Goal: Task Accomplishment & Management: Manage account settings

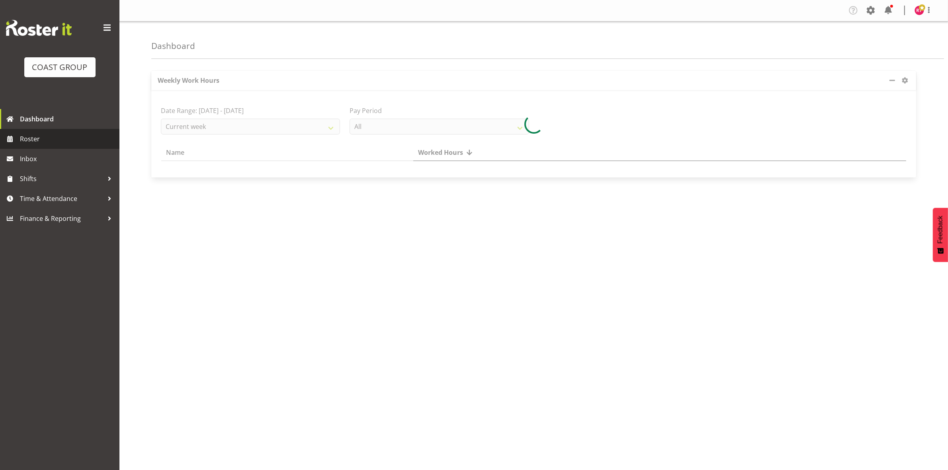
click at [46, 133] on span "Roster" at bounding box center [68, 139] width 96 height 12
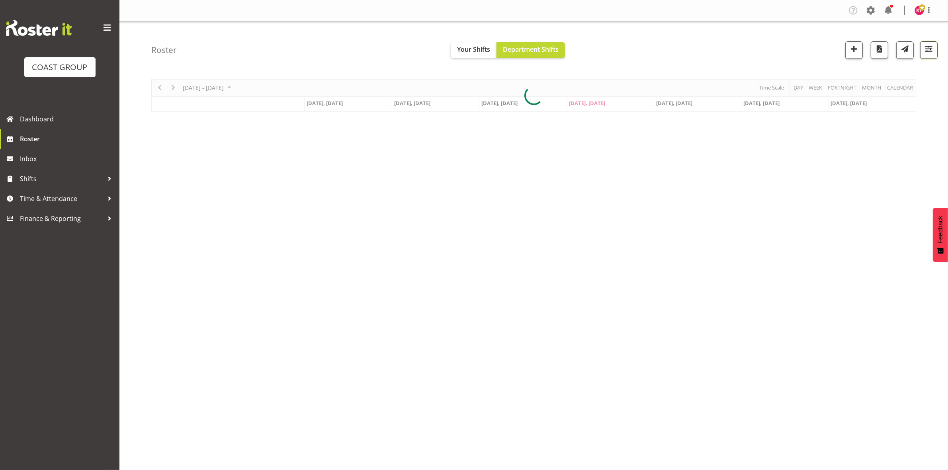
click at [924, 53] on span "button" at bounding box center [928, 49] width 10 height 10
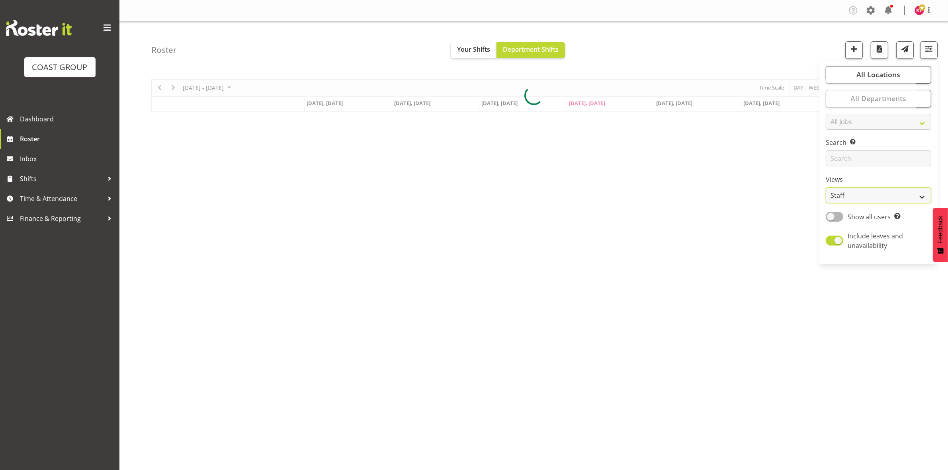
click at [854, 198] on select "Staff Role Shift - Horizontal Shift - Vertical Staff - Location" at bounding box center [877, 195] width 105 height 16
select select "shift"
click at [826, 187] on select "Staff Role Shift - Horizontal Shift - Vertical Staff - Location" at bounding box center [877, 195] width 105 height 16
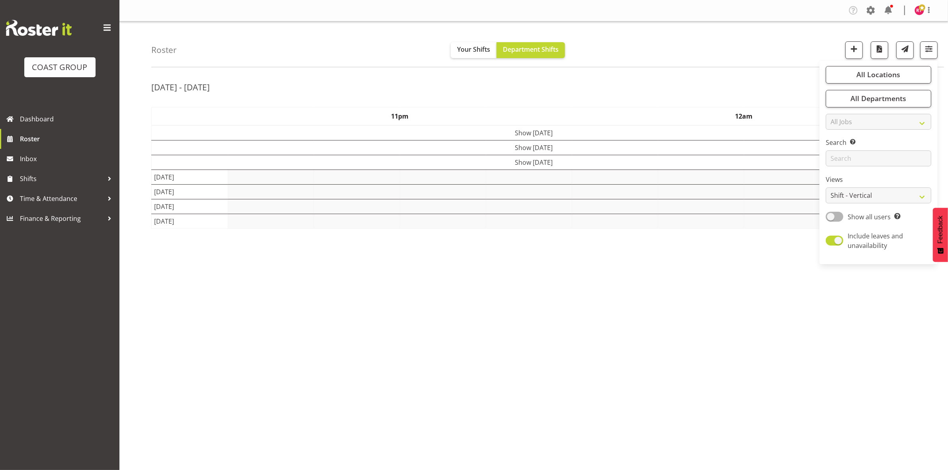
click at [675, 32] on div "Roster Your Shifts Department Shifts All Locations Clear CARLTON EVENTS Carlton…" at bounding box center [547, 44] width 792 height 46
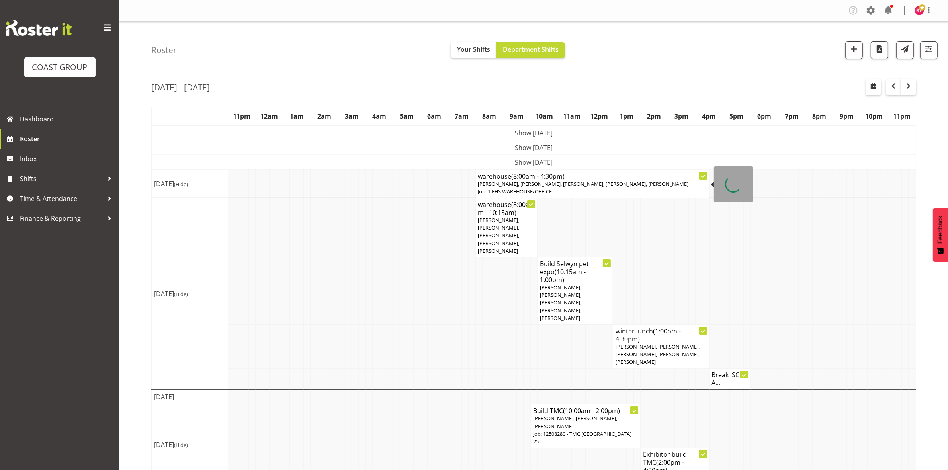
click at [501, 181] on span "Reuben Bowe, Martin Gorzeman, Mekhye Wiparata, David Wiseman, Shatif Ssendi" at bounding box center [583, 183] width 211 height 7
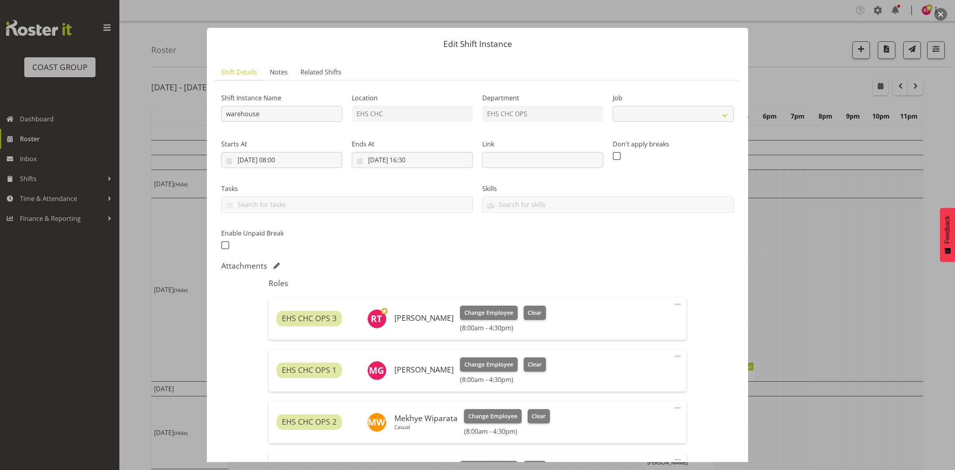
select select "69"
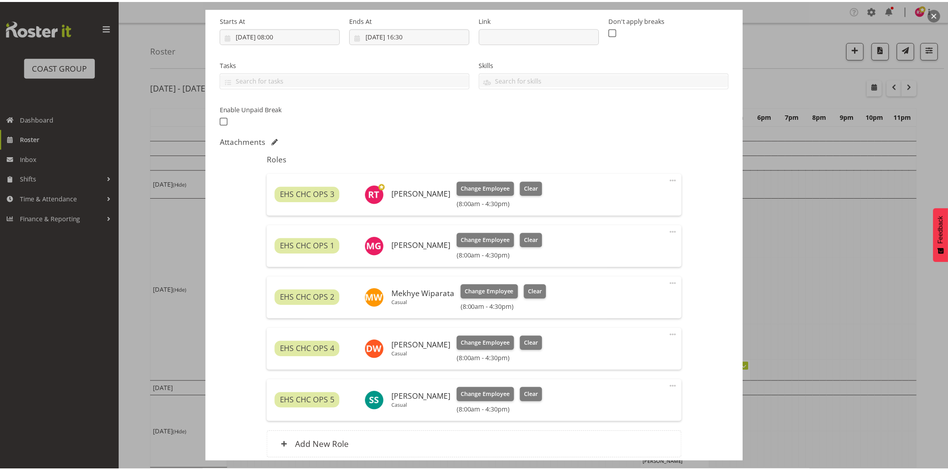
scroll to position [149, 0]
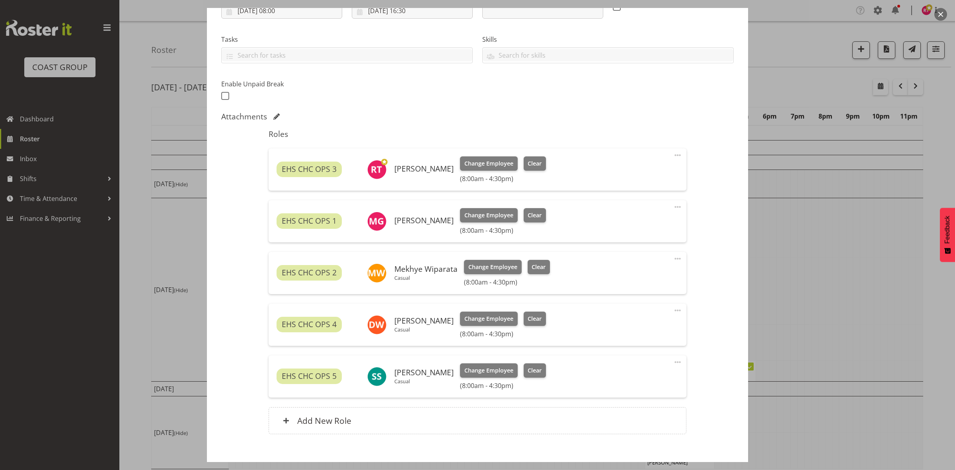
click at [673, 154] on span at bounding box center [678, 155] width 10 height 10
click at [644, 174] on link "Edit" at bounding box center [644, 173] width 76 height 14
select select "7"
select select "2025"
select select "8"
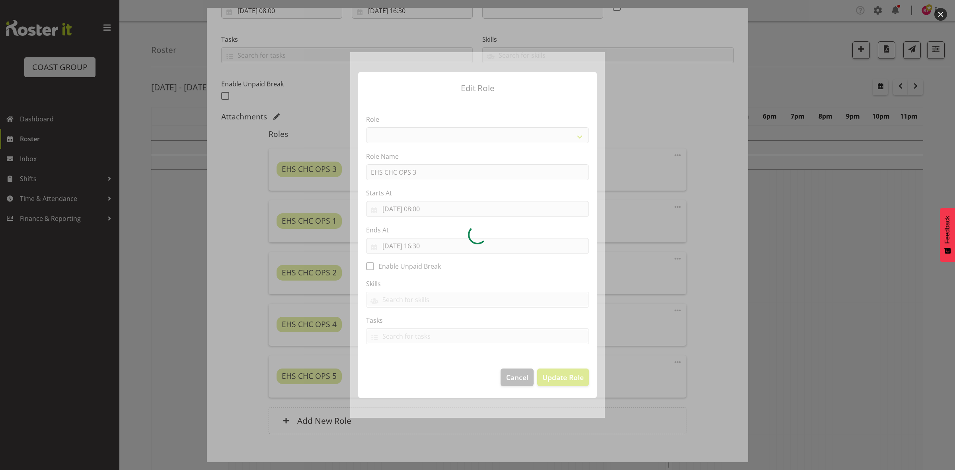
select select "192"
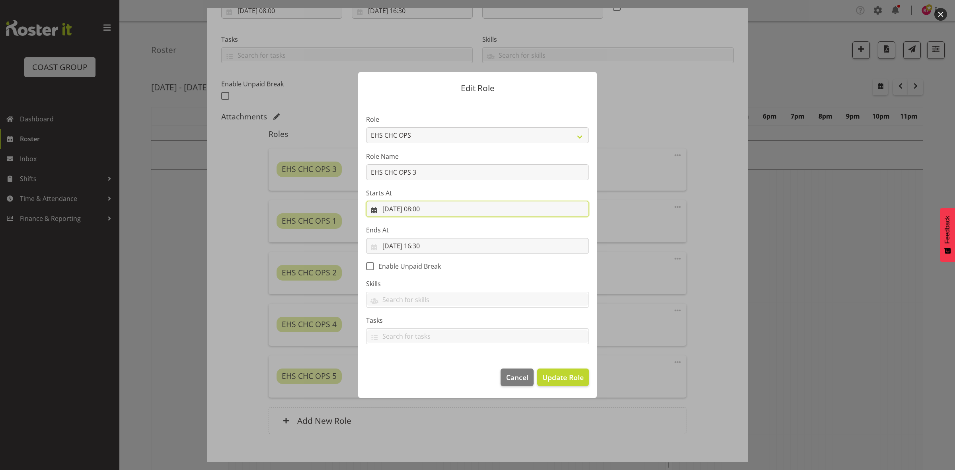
click at [425, 210] on input "21/08/2025, 08:00" at bounding box center [477, 209] width 223 height 16
click at [431, 375] on select "00 01 02 03 04 05 06 07 08 09 10 11 12 13 14 15 16 17 18 19 20 21 22 23" at bounding box center [430, 378] width 18 height 16
select select "12"
click at [421, 370] on select "00 01 02 03 04 05 06 07 08 09 10 11 12 13 14 15 16 17 18 19 20 21 22 23" at bounding box center [430, 378] width 18 height 16
type input "21/08/2025, 12:00"
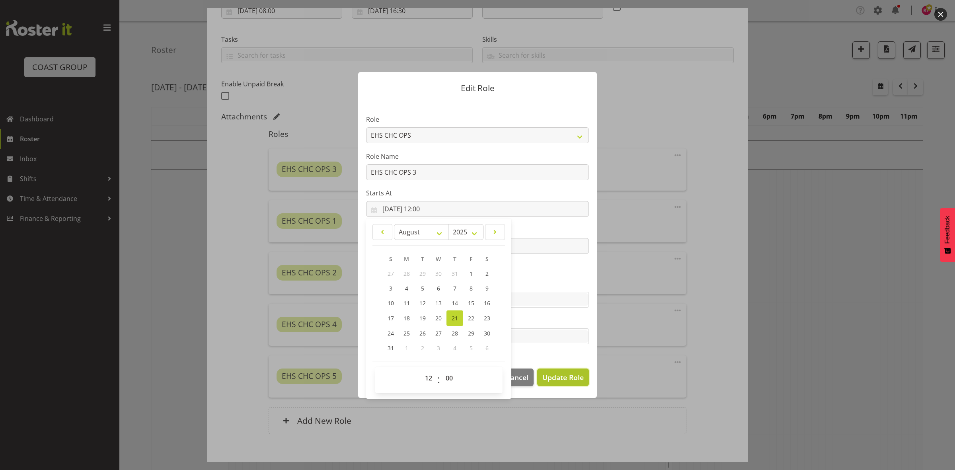
click at [548, 379] on span "Update Role" at bounding box center [562, 377] width 41 height 10
select select
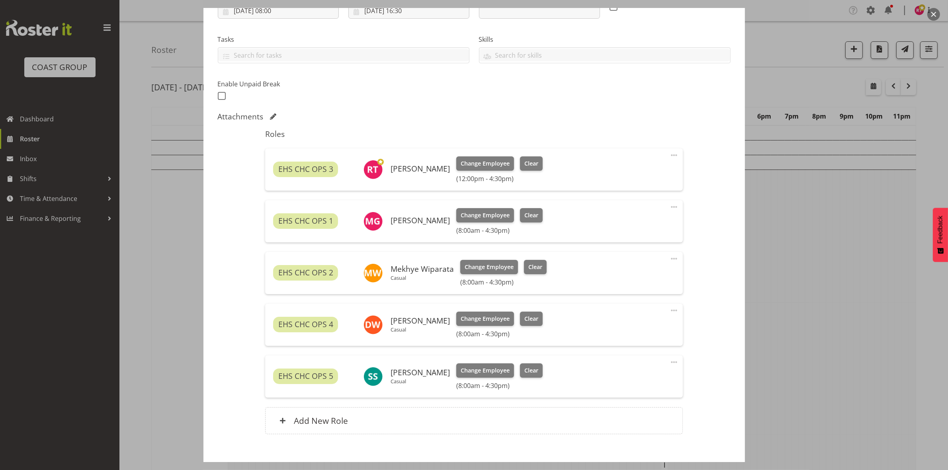
click at [669, 310] on span at bounding box center [674, 311] width 10 height 10
click at [611, 355] on link "Delete" at bounding box center [640, 356] width 76 height 14
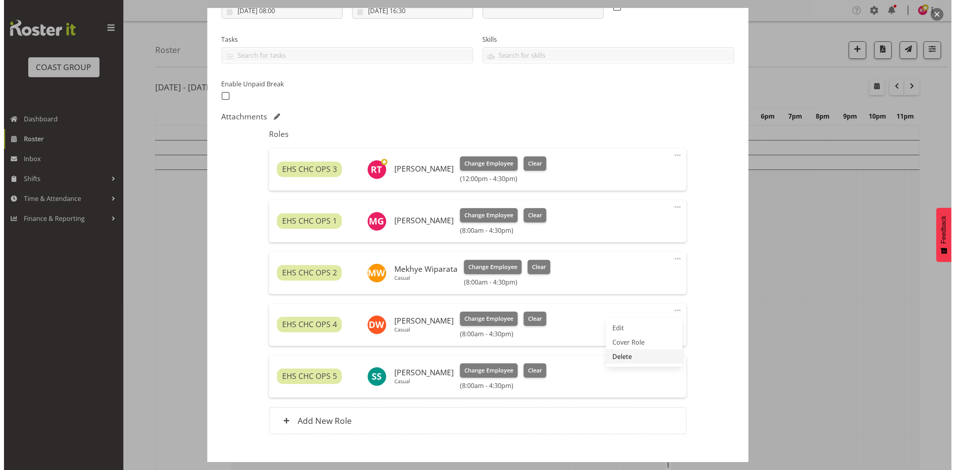
scroll to position [140, 0]
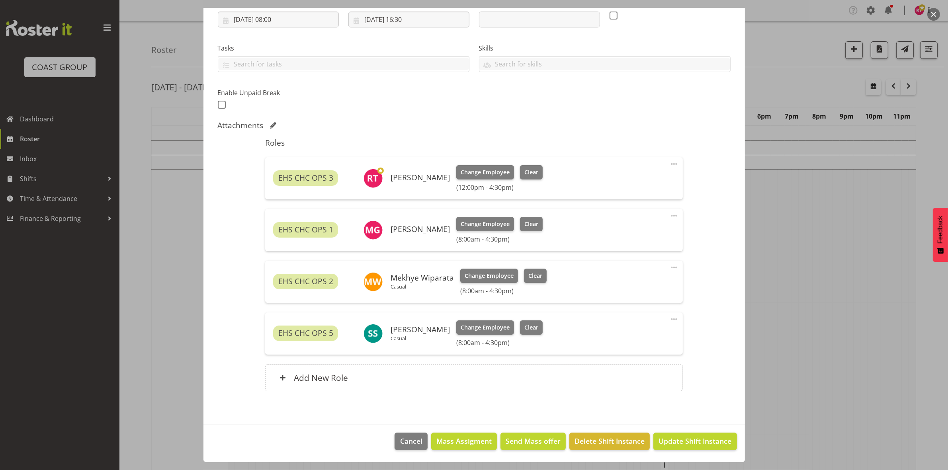
click at [669, 320] on span at bounding box center [674, 319] width 10 height 10
click at [636, 334] on link "Edit" at bounding box center [640, 337] width 76 height 14
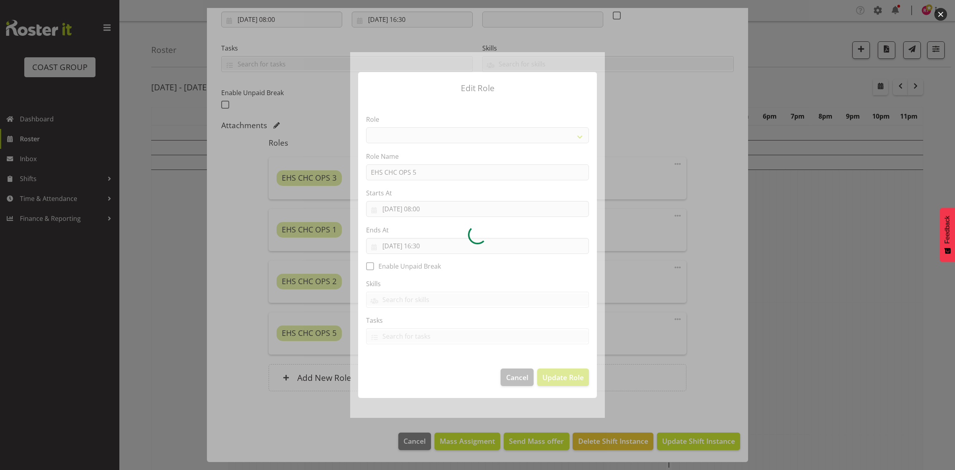
select select "192"
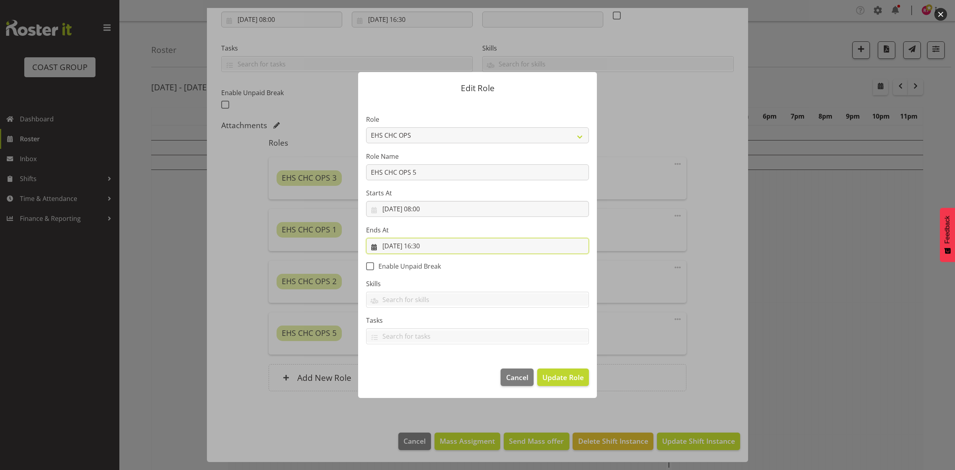
click at [424, 245] on input "21/08/2025, 16:30" at bounding box center [477, 246] width 223 height 16
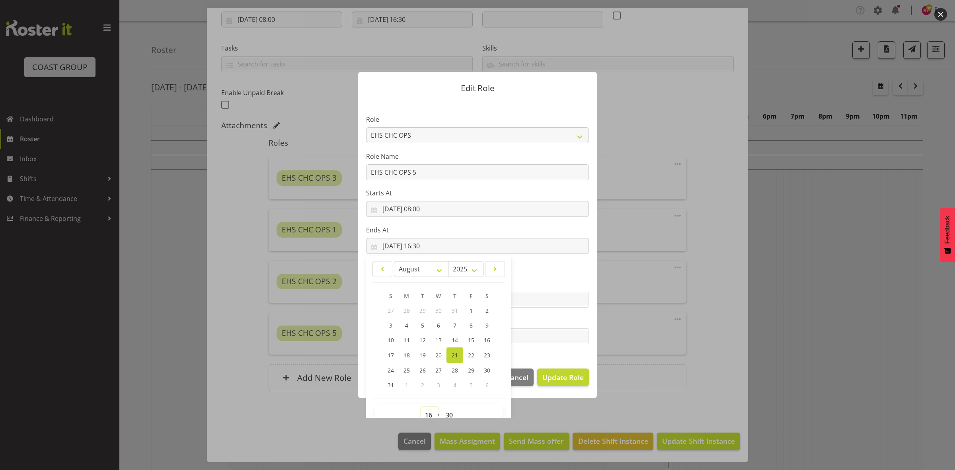
drag, startPoint x: 425, startPoint y: 414, endPoint x: 422, endPoint y: 403, distance: 11.8
click at [425, 414] on select "00 01 02 03 04 05 06 07 08 09 10 11 12 13 14 15 16 17 18 19 20 21 22 23" at bounding box center [430, 415] width 18 height 16
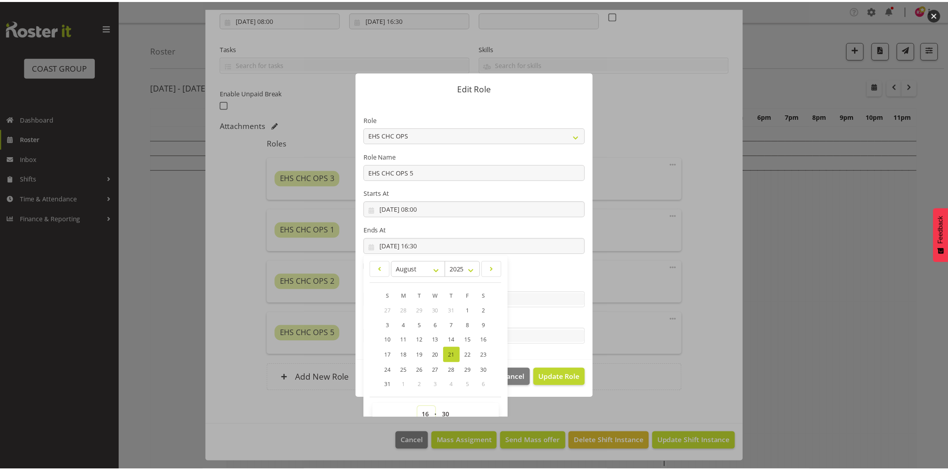
scroll to position [5, 0]
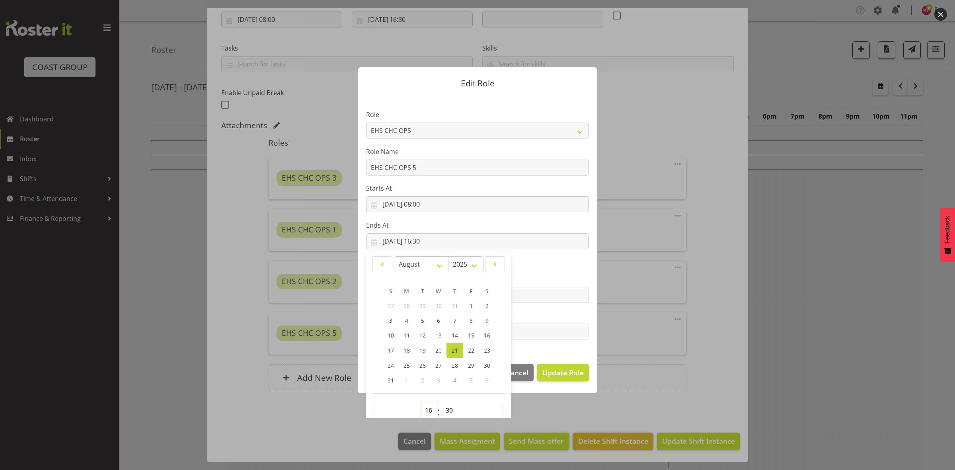
select select "13"
click at [421, 402] on select "00 01 02 03 04 05 06 07 08 09 10 11 12 13 14 15 16 17 18 19 20 21 22 23" at bounding box center [430, 410] width 18 height 16
type input "21/08/2025, 13:30"
click at [561, 377] on span "Update Role" at bounding box center [562, 372] width 41 height 10
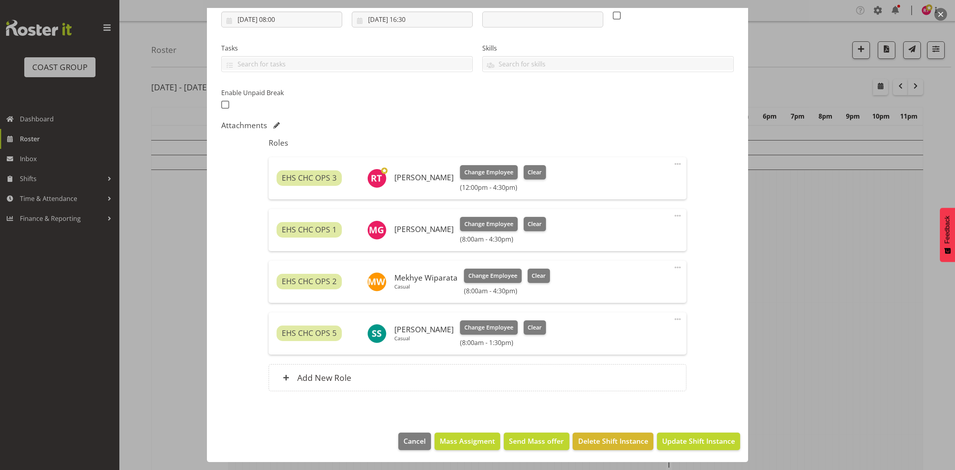
select select
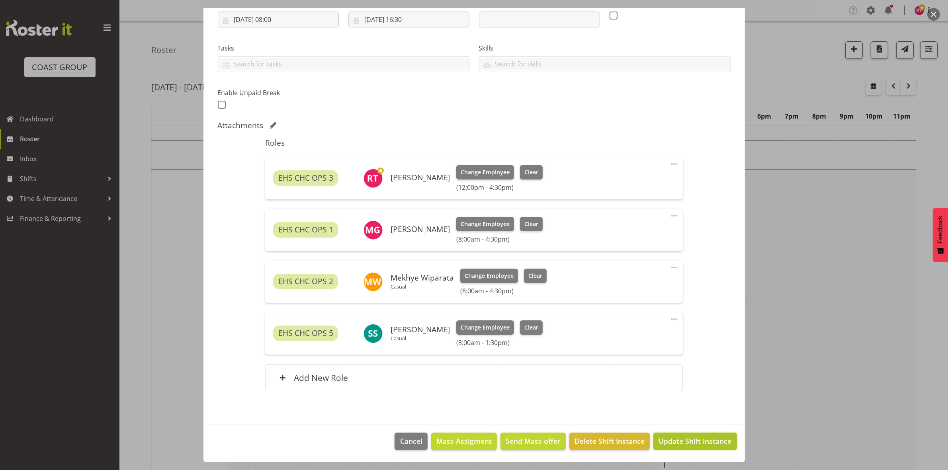
click at [676, 443] on span "Update Shift Instance" at bounding box center [694, 441] width 73 height 10
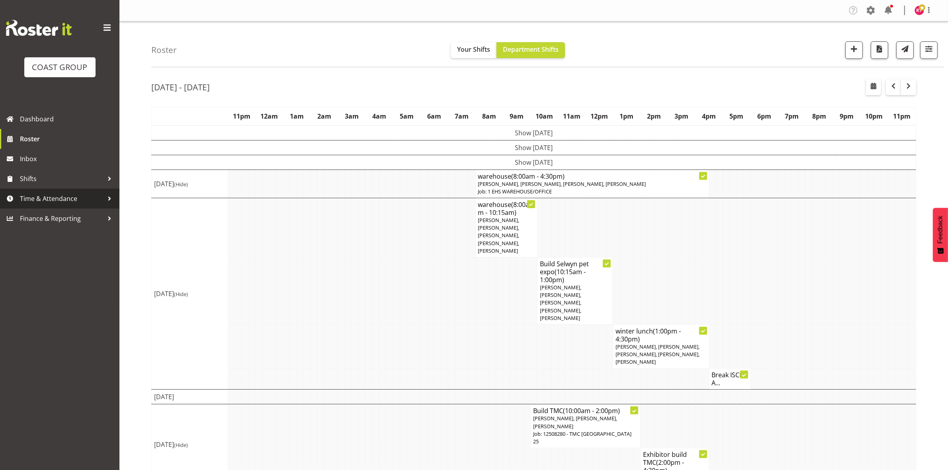
click at [55, 193] on span "Time & Attendance" at bounding box center [62, 199] width 84 height 12
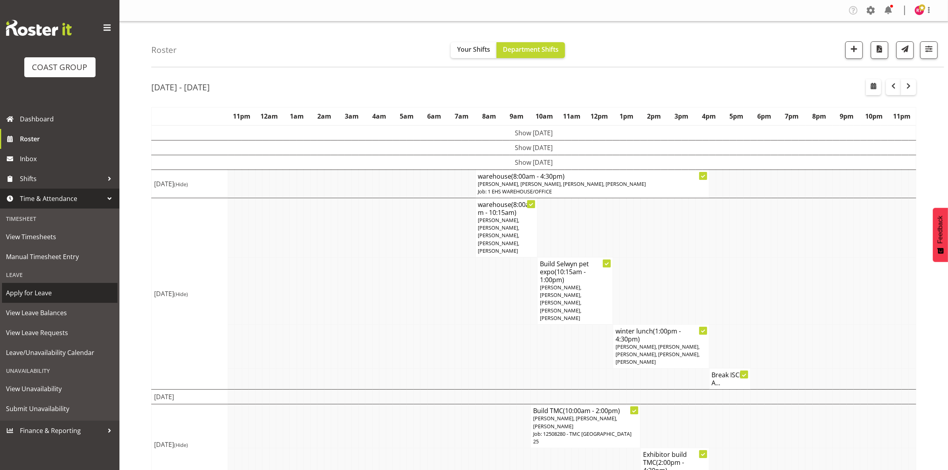
click at [64, 291] on span "Apply for Leave" at bounding box center [59, 293] width 107 height 12
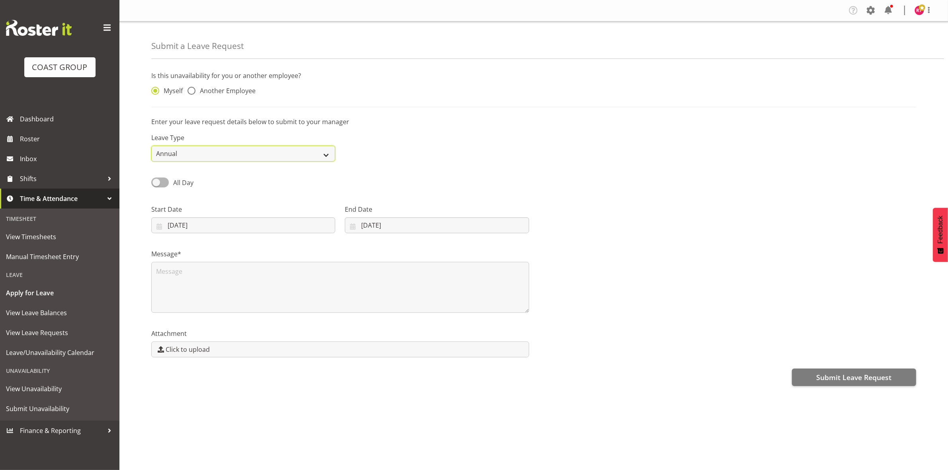
click at [229, 152] on select "Annual Sick Leave Without Pay Bereavement Domestic Violence Parental Jury Servi…" at bounding box center [243, 154] width 184 height 16
click at [151, 146] on select "Annual Sick Leave Without Pay Bereavement Domestic Violence Parental Jury Servi…" at bounding box center [243, 154] width 184 height 16
click at [188, 88] on span at bounding box center [191, 91] width 8 height 8
click at [188, 88] on input "Another Employee" at bounding box center [189, 90] width 5 height 5
radio input "true"
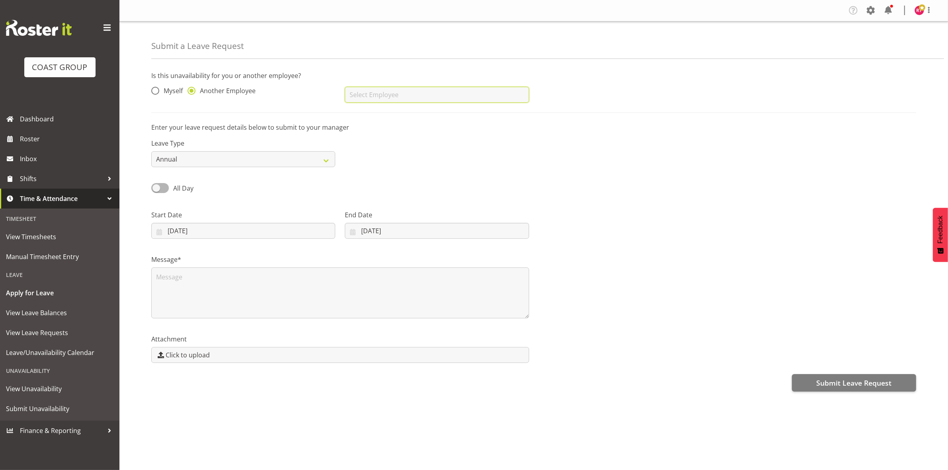
click at [376, 96] on input "text" at bounding box center [437, 95] width 184 height 16
click at [398, 128] on link "[PERSON_NAME]" at bounding box center [437, 129] width 184 height 14
type input "[PERSON_NAME]"
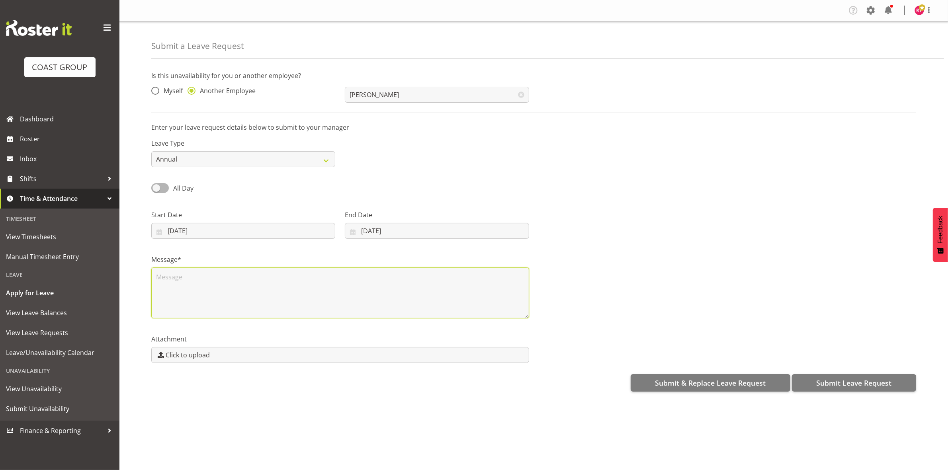
click at [246, 293] on textarea at bounding box center [340, 292] width 378 height 51
type textarea "m"
type textarea "personal day off"
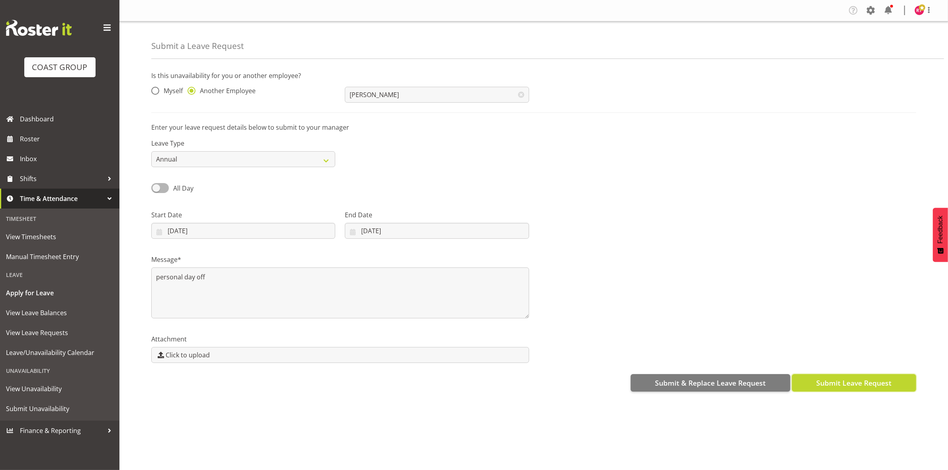
click at [819, 377] on button "Submit Leave Request" at bounding box center [854, 383] width 124 height 18
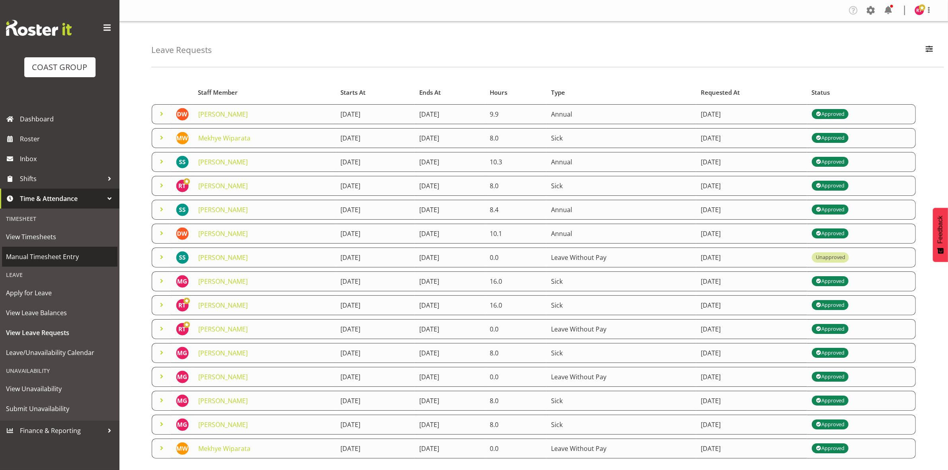
click at [58, 260] on span "Manual Timesheet Entry" at bounding box center [59, 257] width 107 height 12
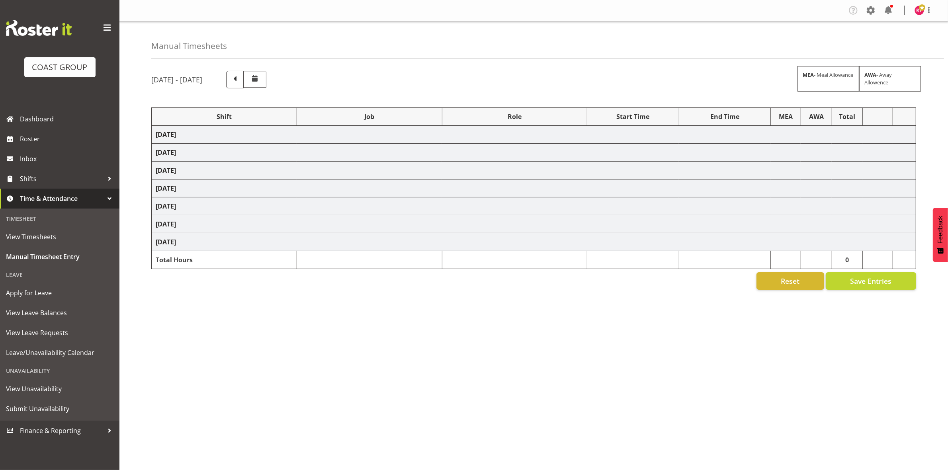
select select "80726"
select select "69"
select select "80727"
select select "9699"
select select "80728"
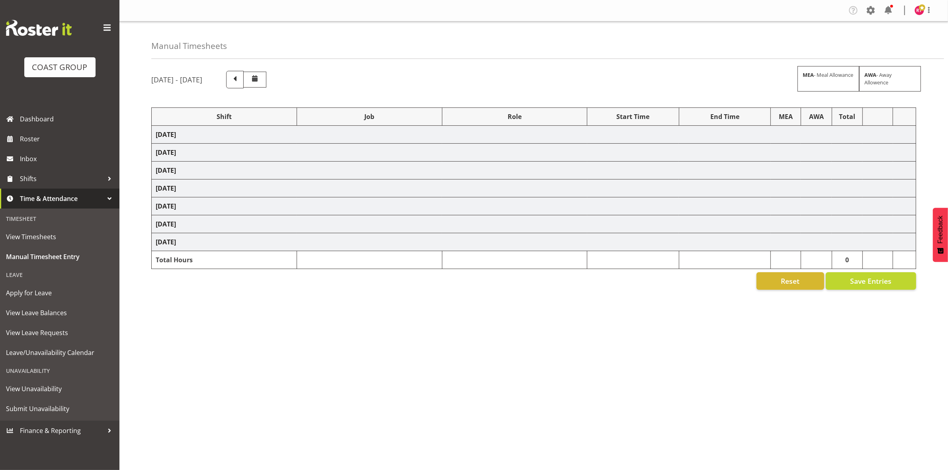
select select "69"
select select "80729"
select select "69"
select select "80730"
select select "10476"
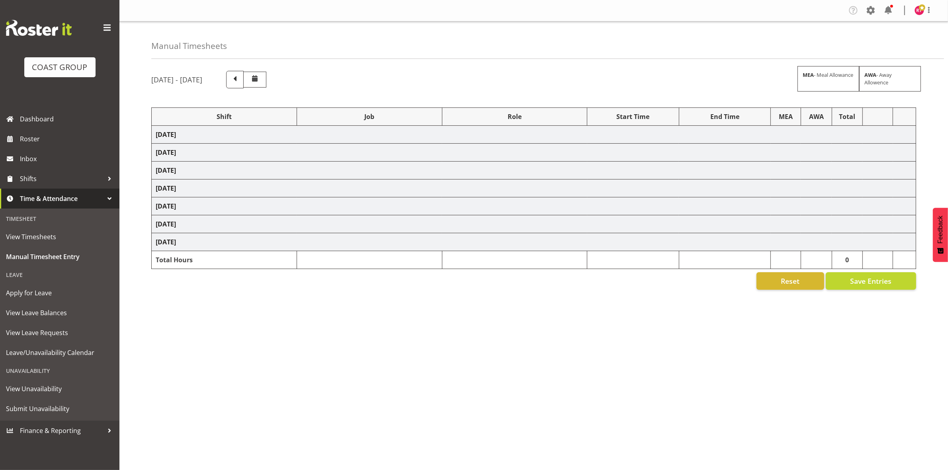
select select "80731"
select select "69"
select select "80732"
select select "9819"
select select "80733"
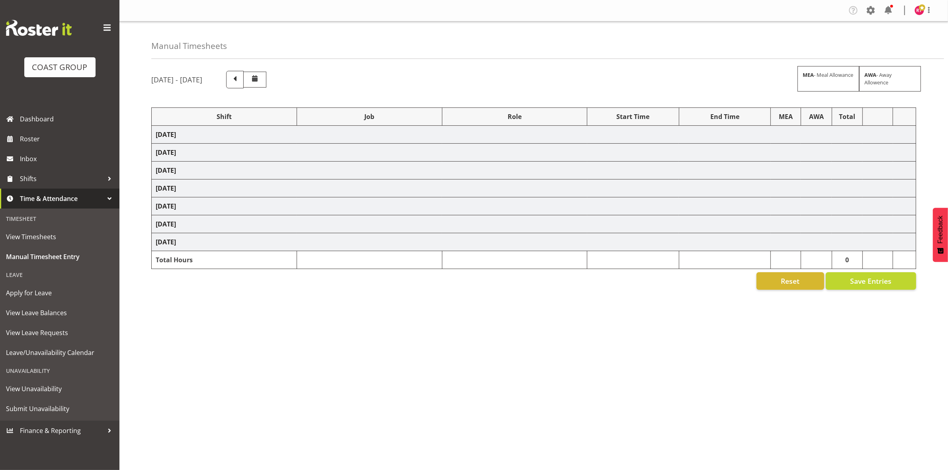
select select "10395"
select select "80734"
select select "10395"
select select "80736"
select select "10476"
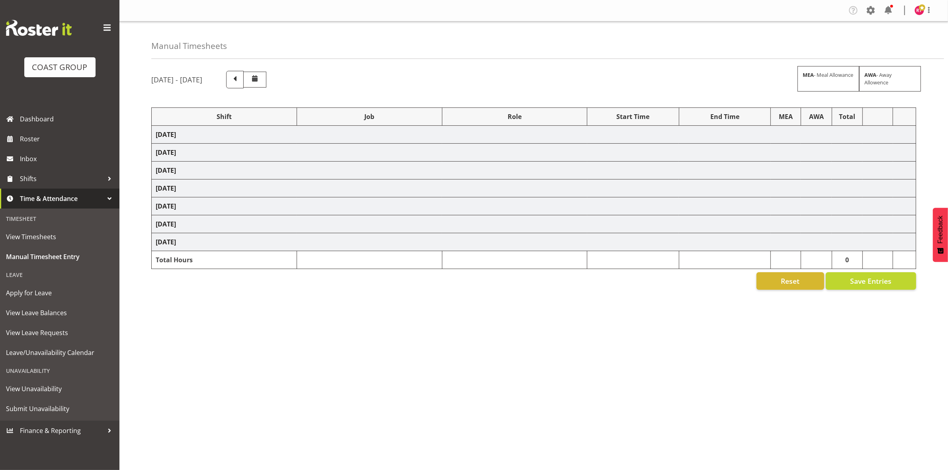
select select "80737"
select select "69"
select select "80741"
select select "69"
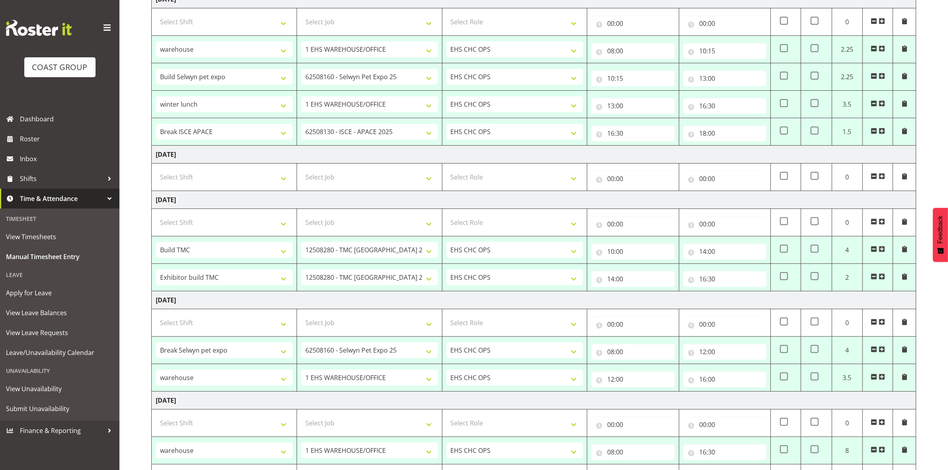
scroll to position [358, 0]
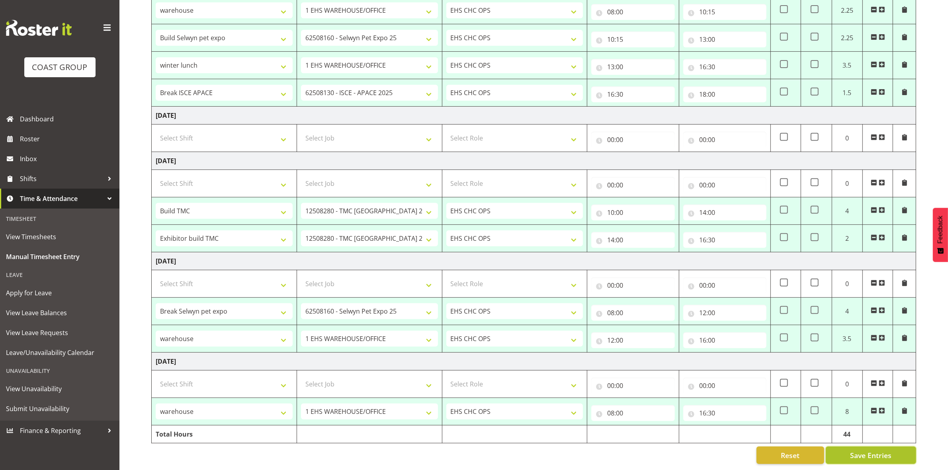
click at [845, 447] on button "Save Entries" at bounding box center [870, 456] width 90 height 18
select select "80726"
select select "69"
type input "08:00"
type input "15:00"
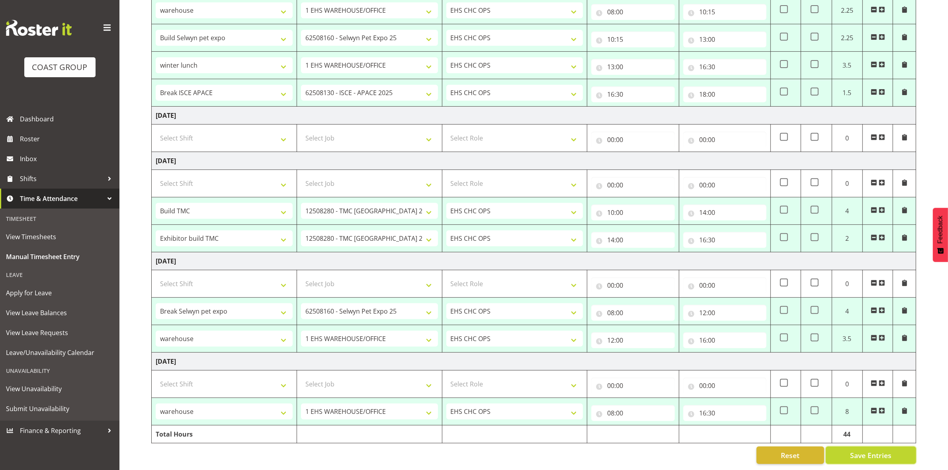
select select "80727"
select select "9699"
type input "15:00"
type input "17:30"
select select "80728"
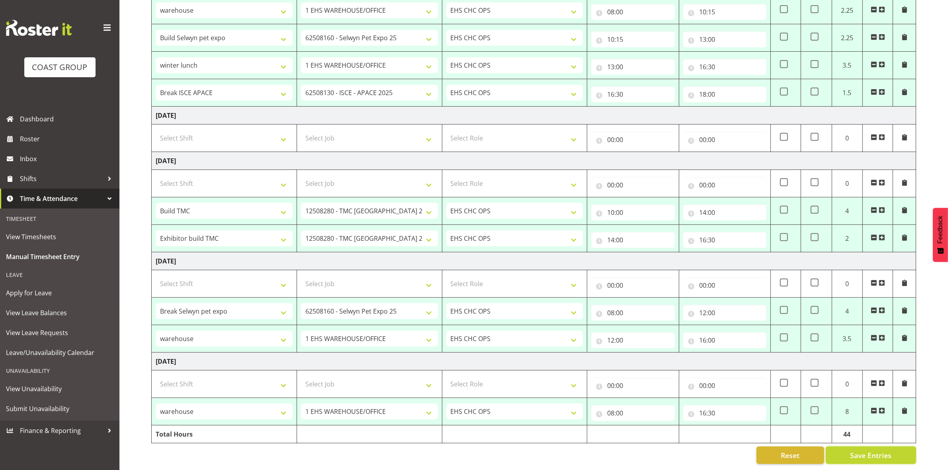
select select "69"
type input "12:00"
type input "16:30"
select select "80729"
select select "69"
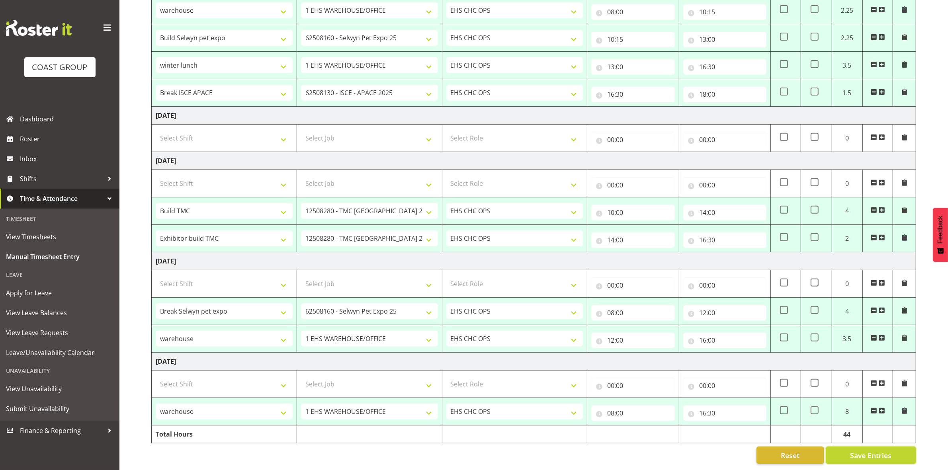
type input "08:00"
type input "10:15"
select select "80730"
select select "10476"
type input "10:15"
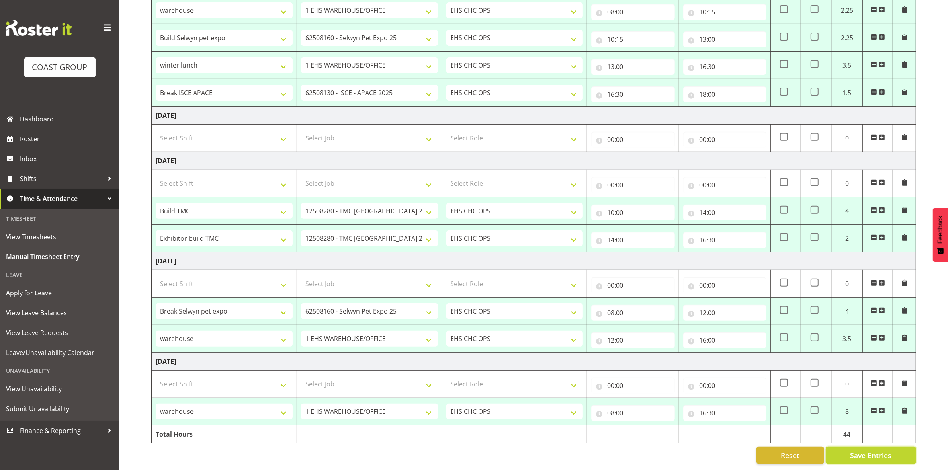
type input "13:00"
select select "80731"
select select "69"
type input "13:00"
type input "16:30"
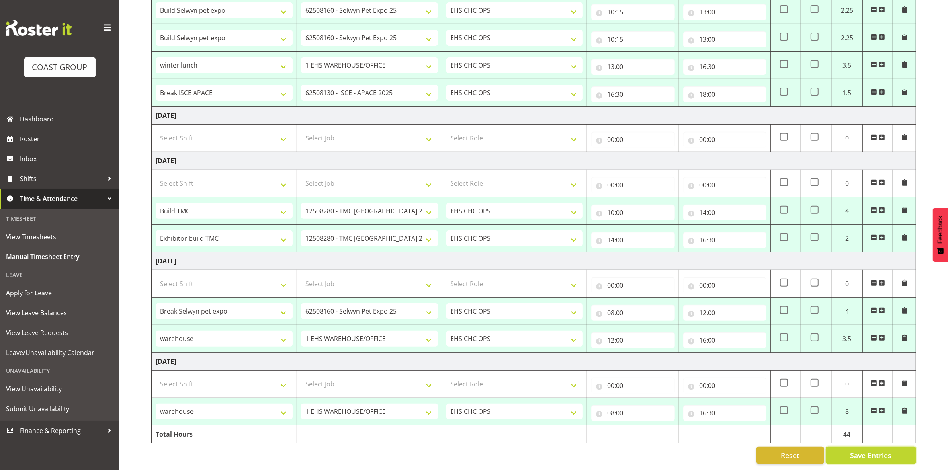
select select "80732"
select select "9819"
type input "16:30"
type input "18:00"
select select "80733"
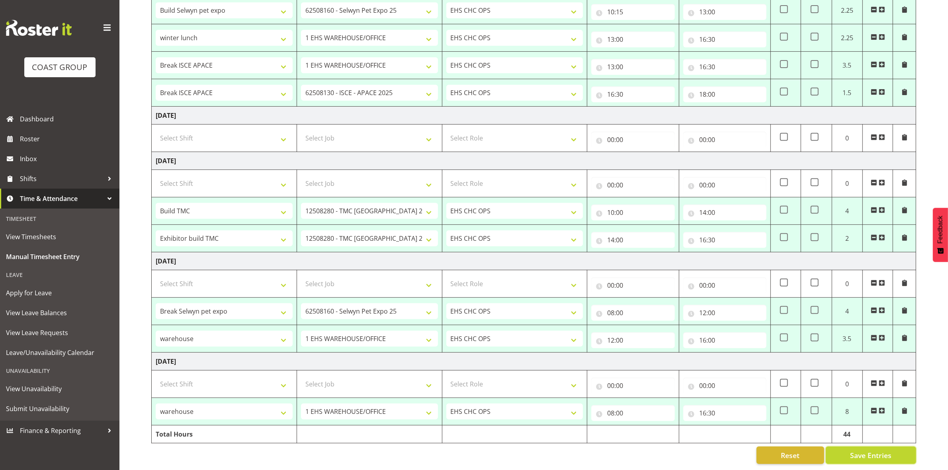
select select "10395"
type input "10:00"
type input "14:00"
select select "80734"
type input "14:00"
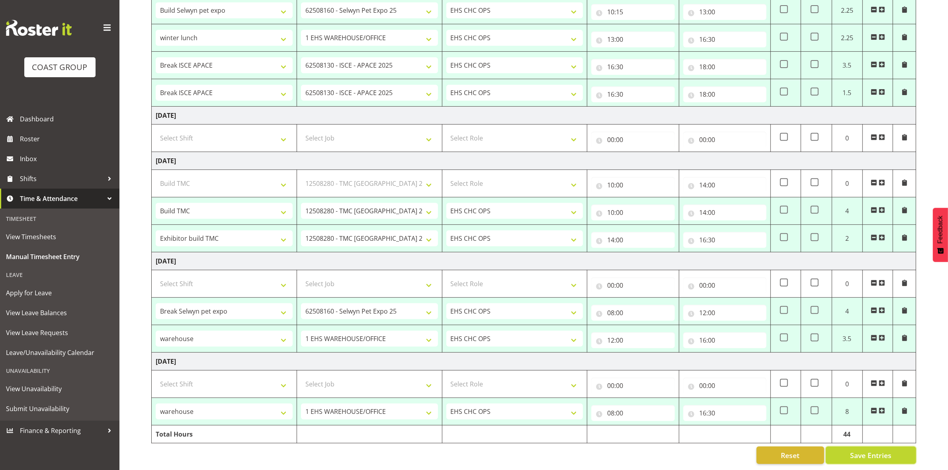
type input "16:30"
select select "80736"
select select "10476"
type input "08:00"
type input "12:00"
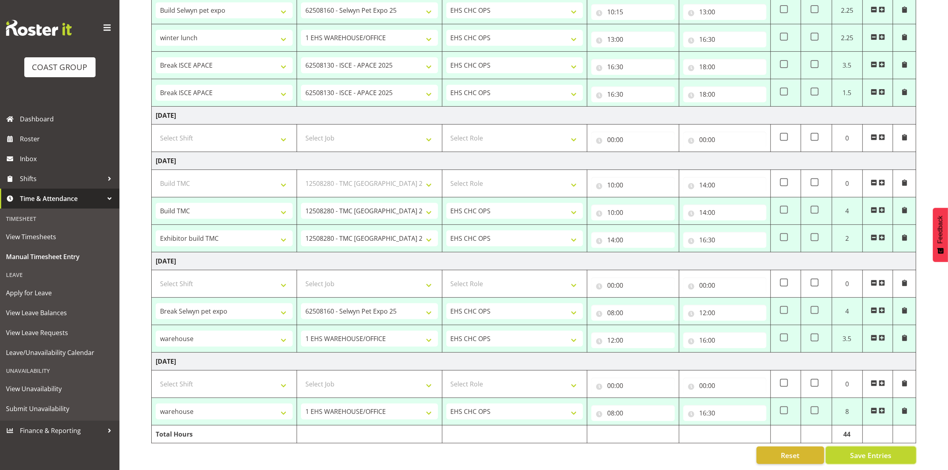
select select "80737"
select select "69"
type input "12:00"
type input "16:00"
select select "80741"
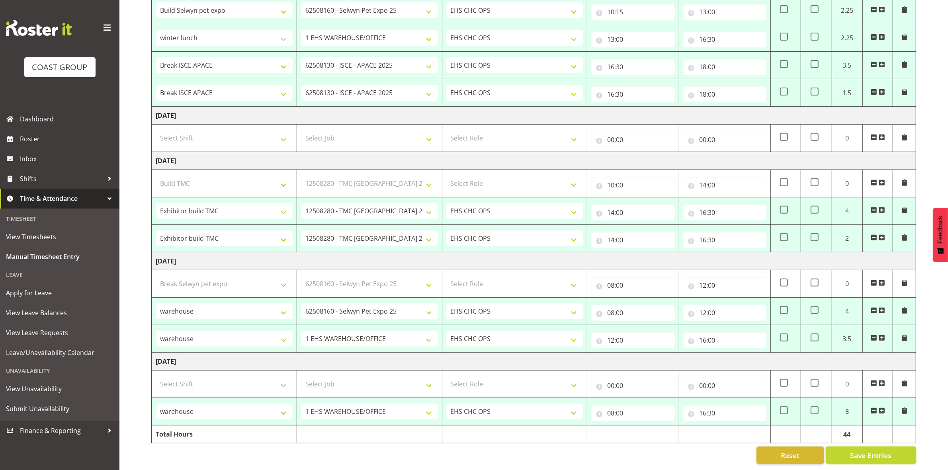
select select "69"
type input "08:00"
type input "16:30"
select select "80728"
select select "69"
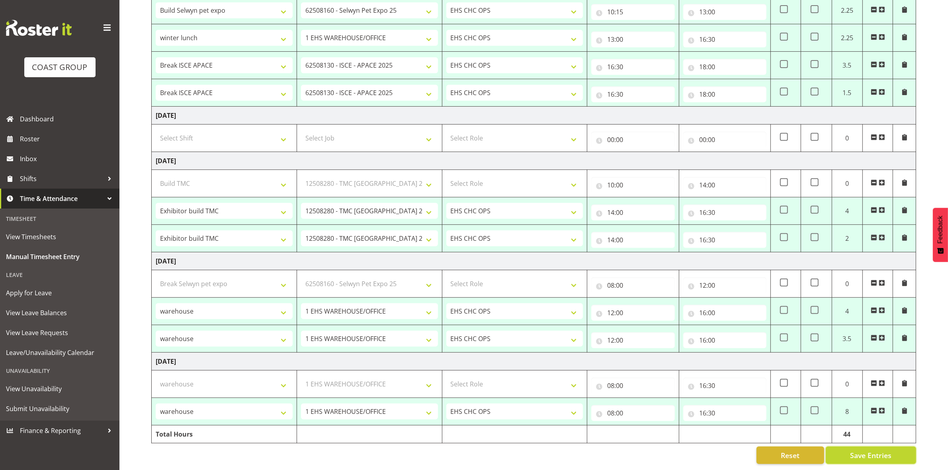
select select "80729"
select select "69"
select select "80730"
select select "10476"
select select "80731"
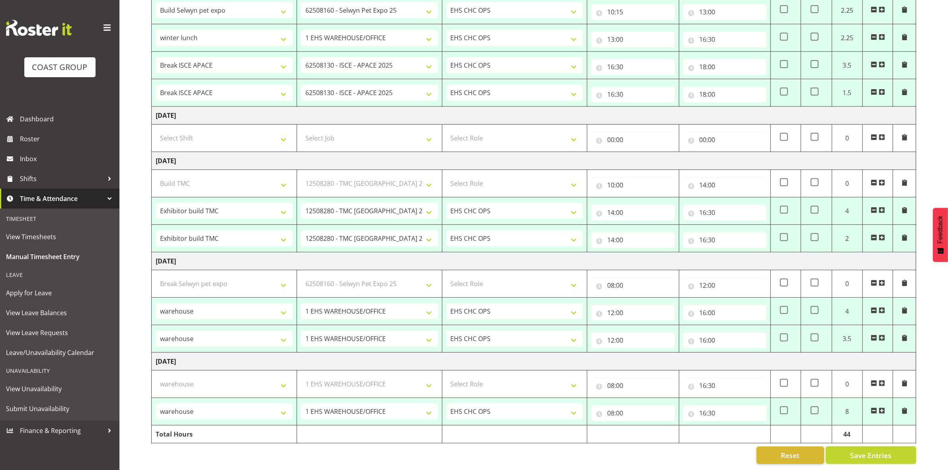
select select "69"
select select "80732"
select select "9819"
select select "80733"
select select "10395"
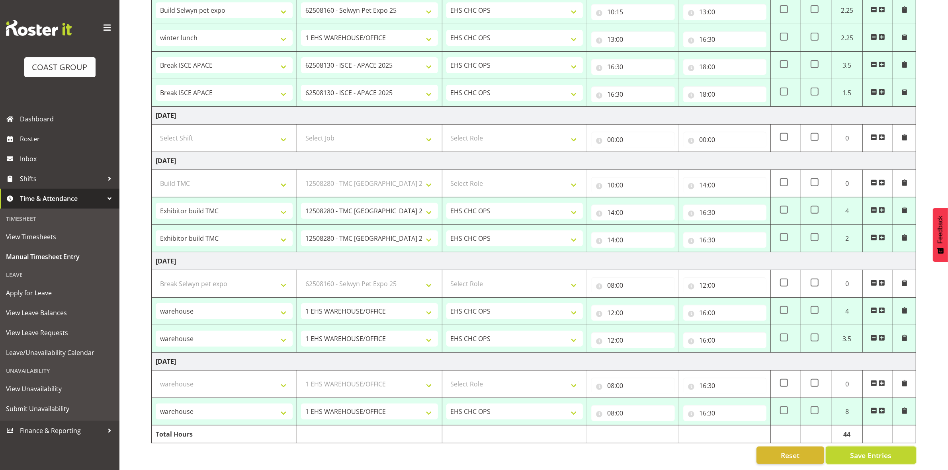
select select "80734"
select select "10395"
select select "80736"
select select "10476"
select select "80737"
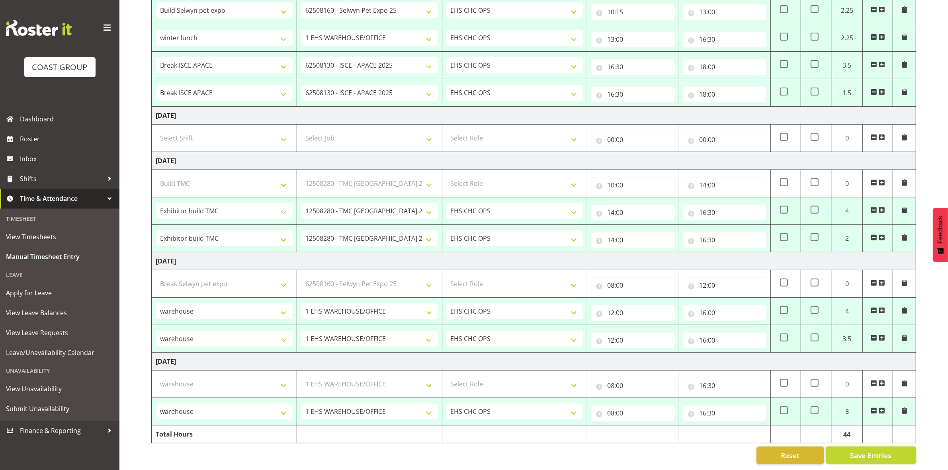
select select "69"
select select "80741"
select select "69"
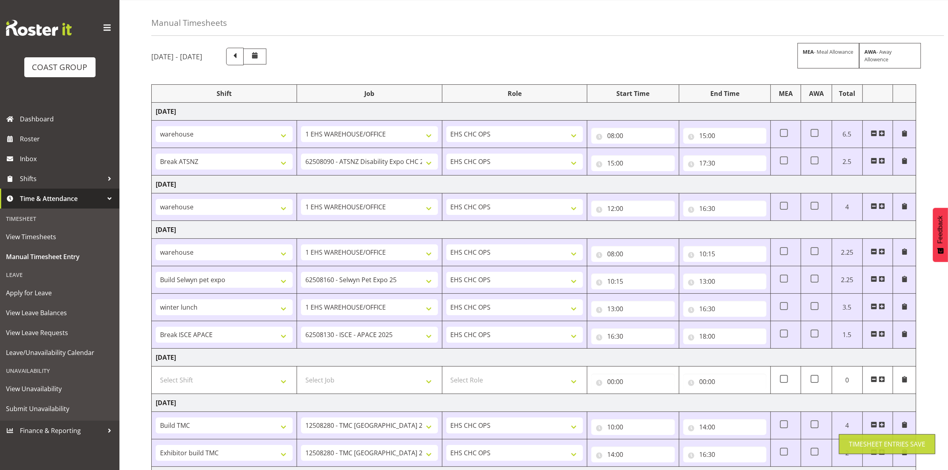
scroll to position [0, 0]
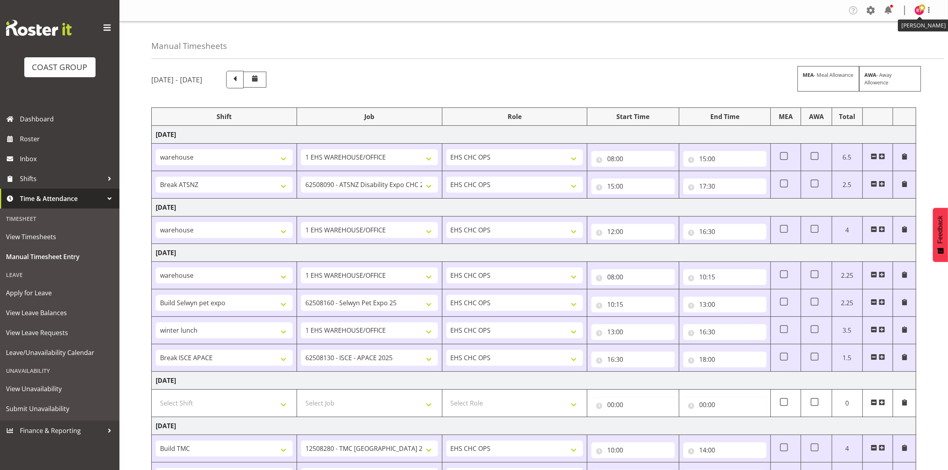
click at [916, 12] on img at bounding box center [919, 11] width 10 height 10
click at [882, 42] on link "Log Out" at bounding box center [895, 42] width 76 height 14
